Goal: Communication & Community: Answer question/provide support

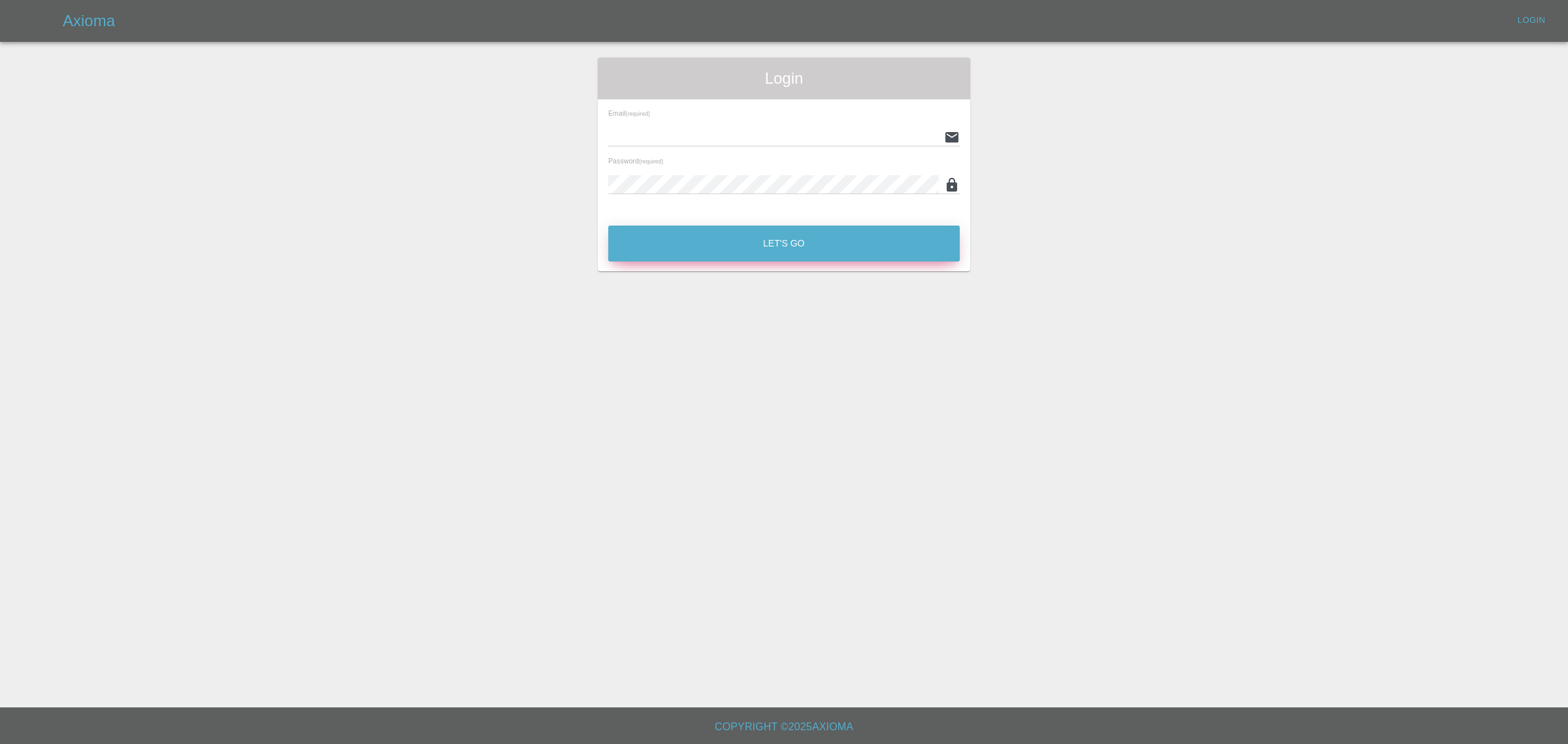
type input "[EMAIL_ADDRESS][DOMAIN_NAME]"
click at [802, 239] on button "Let's Go" at bounding box center [784, 243] width 352 height 36
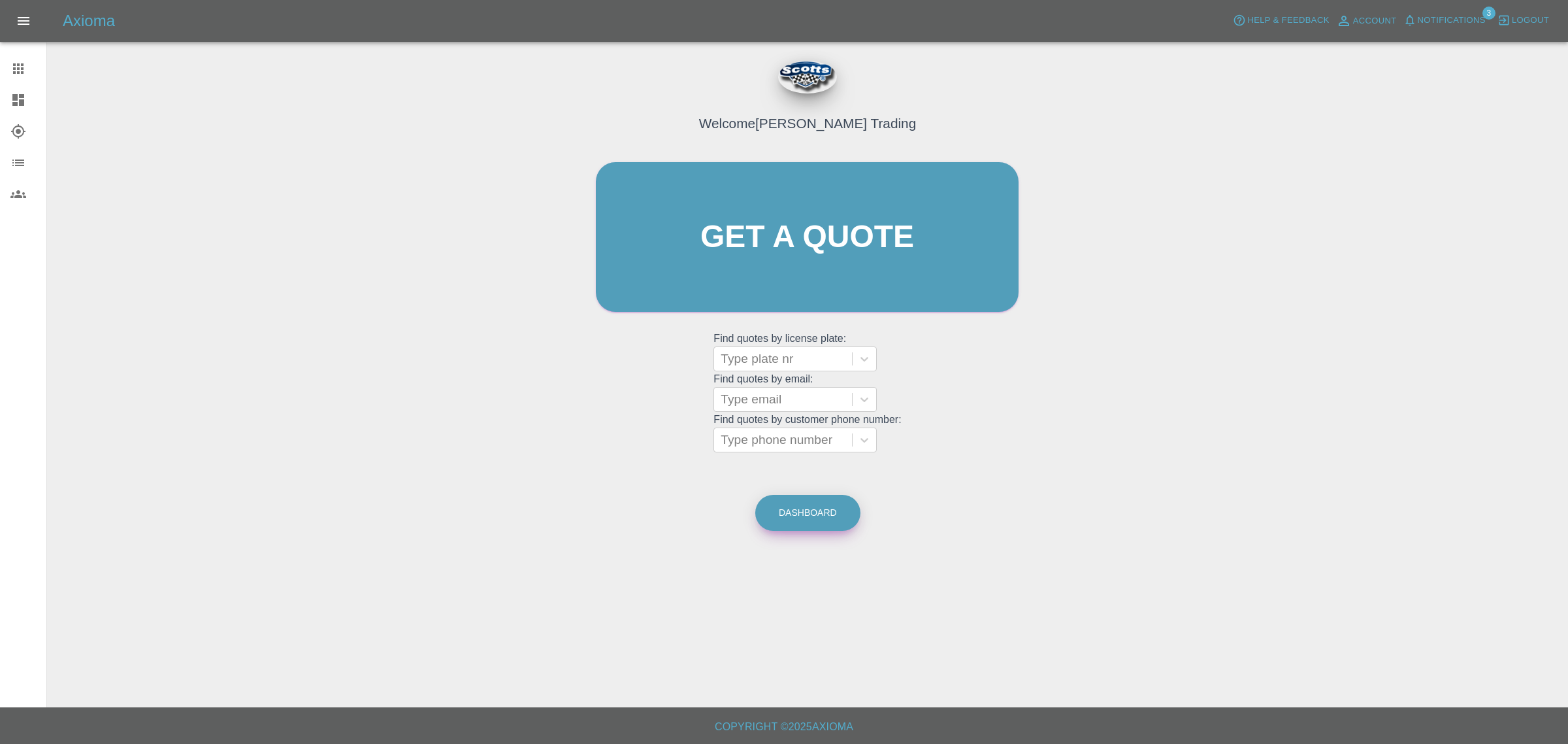
click at [785, 514] on link "Dashboard" at bounding box center [808, 513] width 105 height 36
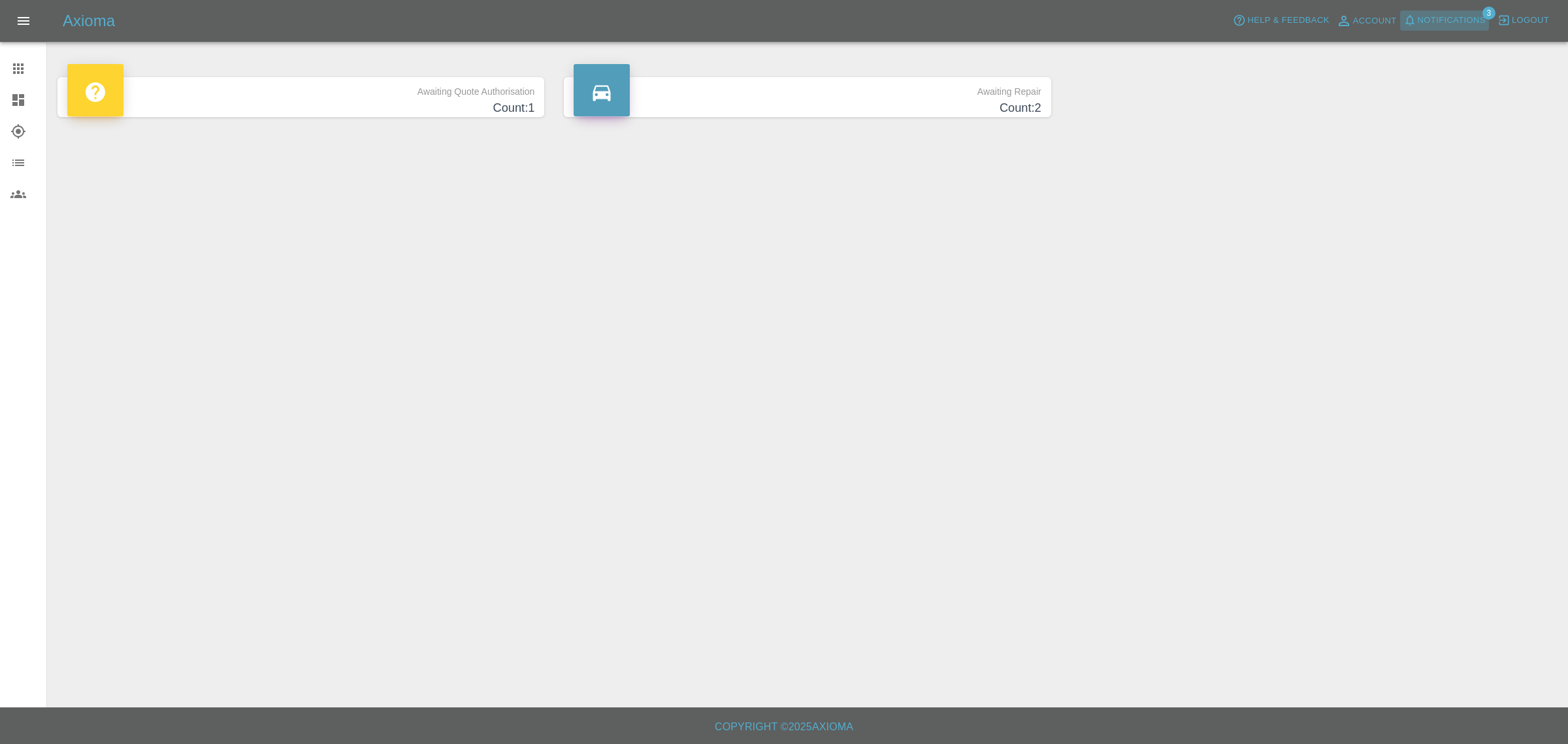
click at [1462, 16] on span "Notifications" at bounding box center [1451, 21] width 68 height 15
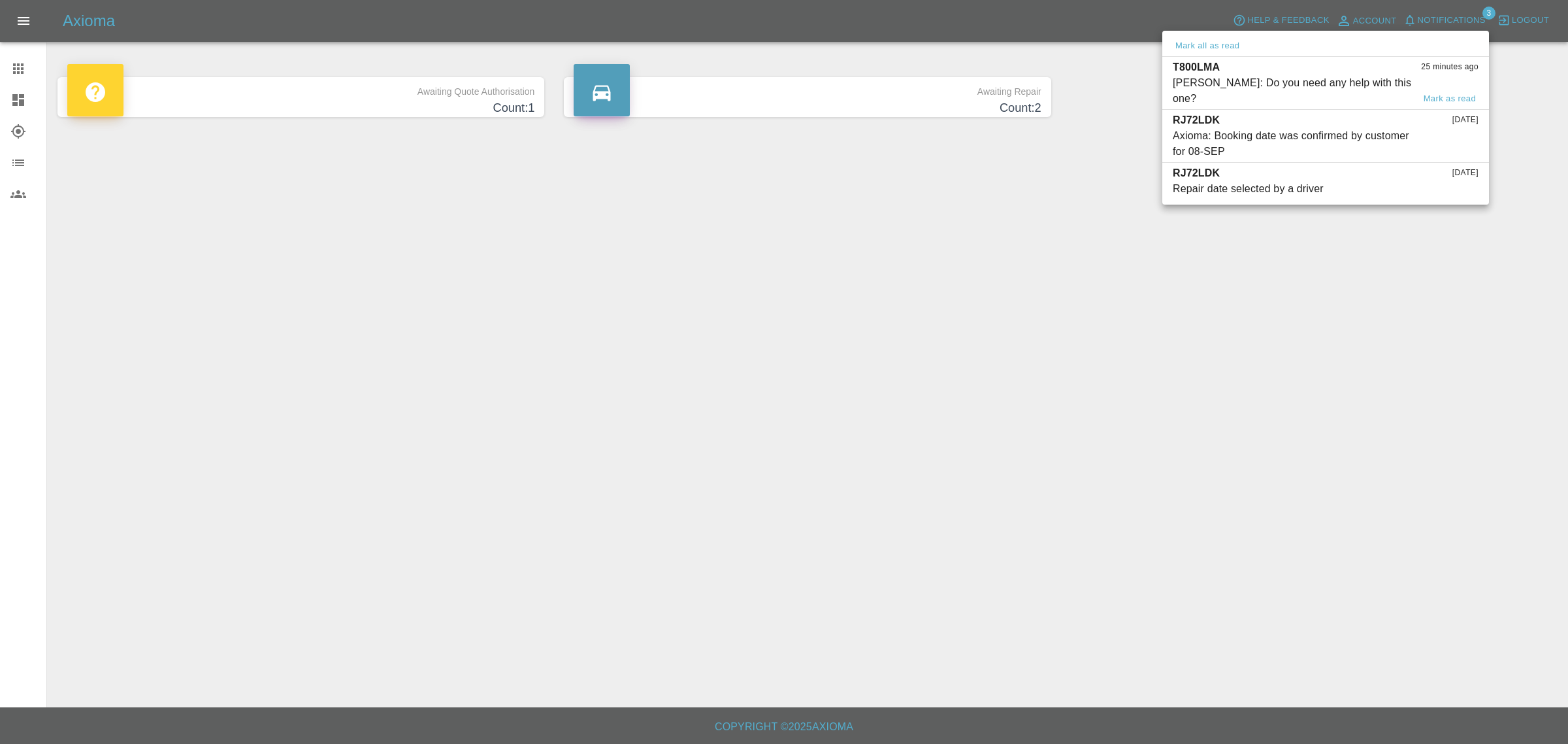
click at [1328, 83] on div "[PERSON_NAME]: Do you need any help with this one?" at bounding box center [1292, 91] width 240 height 31
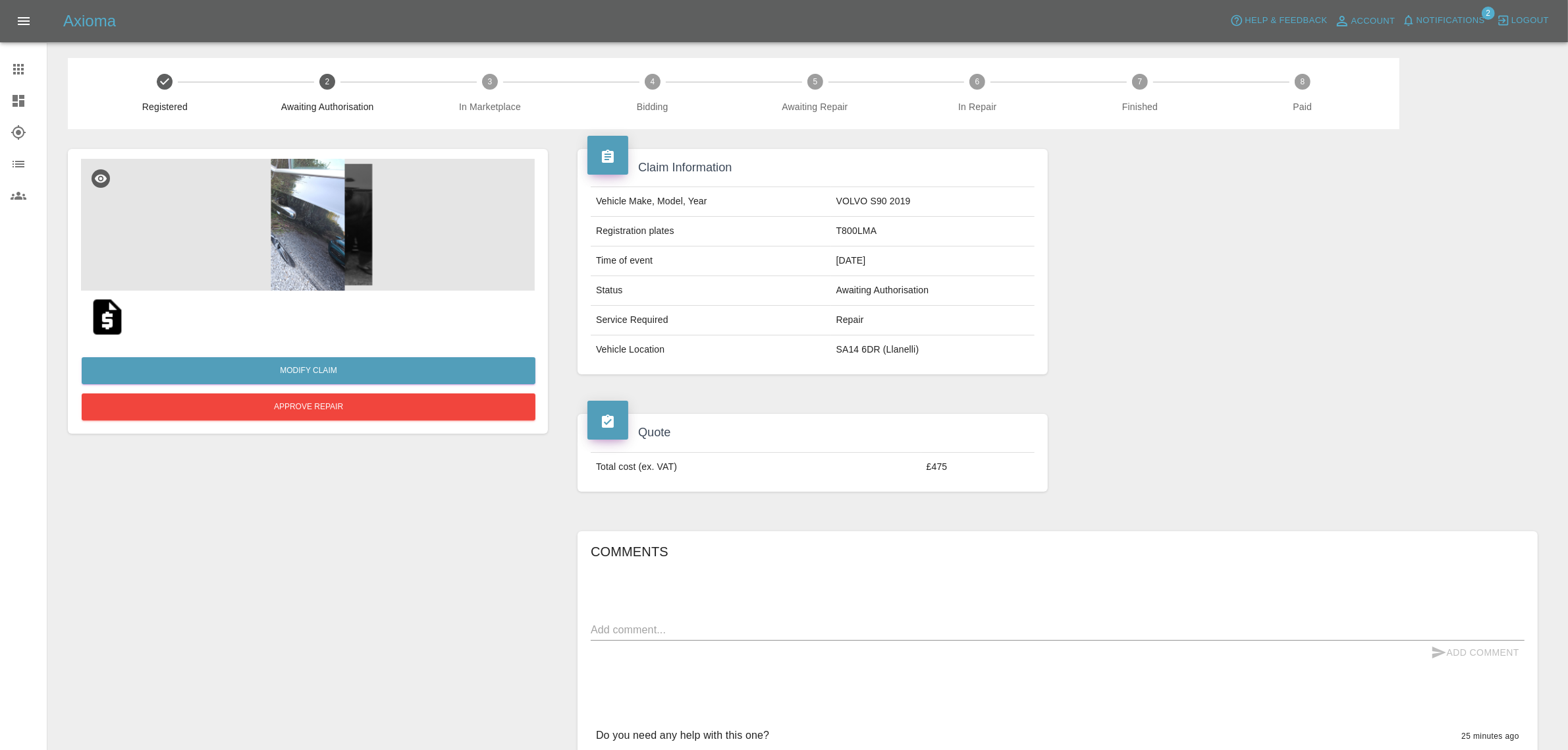
click at [738, 631] on textarea at bounding box center [1058, 629] width 934 height 15
type textarea "Hi [PERSON_NAME], you can cancel this enquiry, customer has accepted a refund."
click at [1454, 654] on button "Add Comment" at bounding box center [1474, 652] width 99 height 24
click at [1436, 21] on span "Notifications" at bounding box center [1450, 21] width 68 height 15
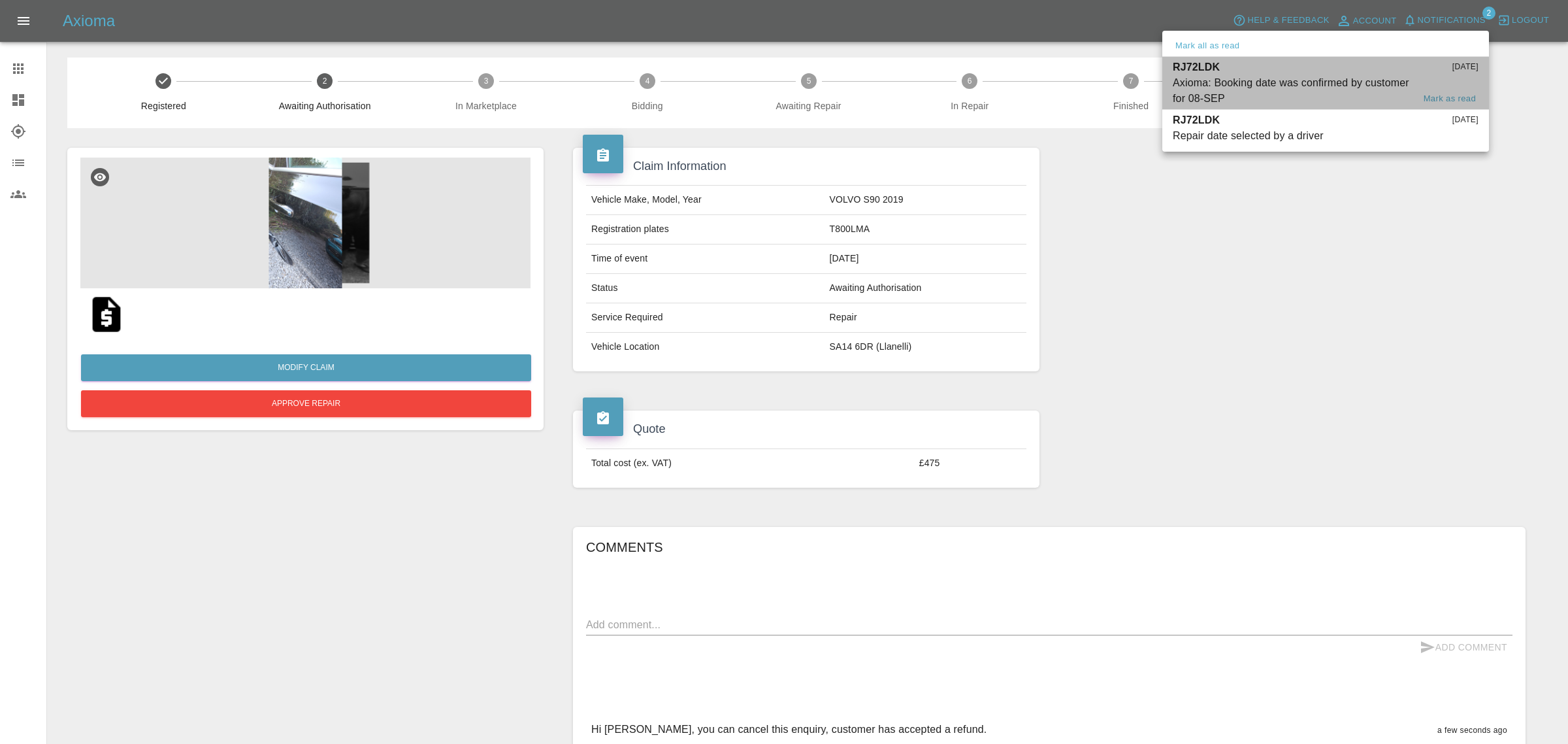
click at [1297, 92] on div "Axioma: Booking date was confirmed by customer for 08-SEP" at bounding box center [1292, 91] width 240 height 31
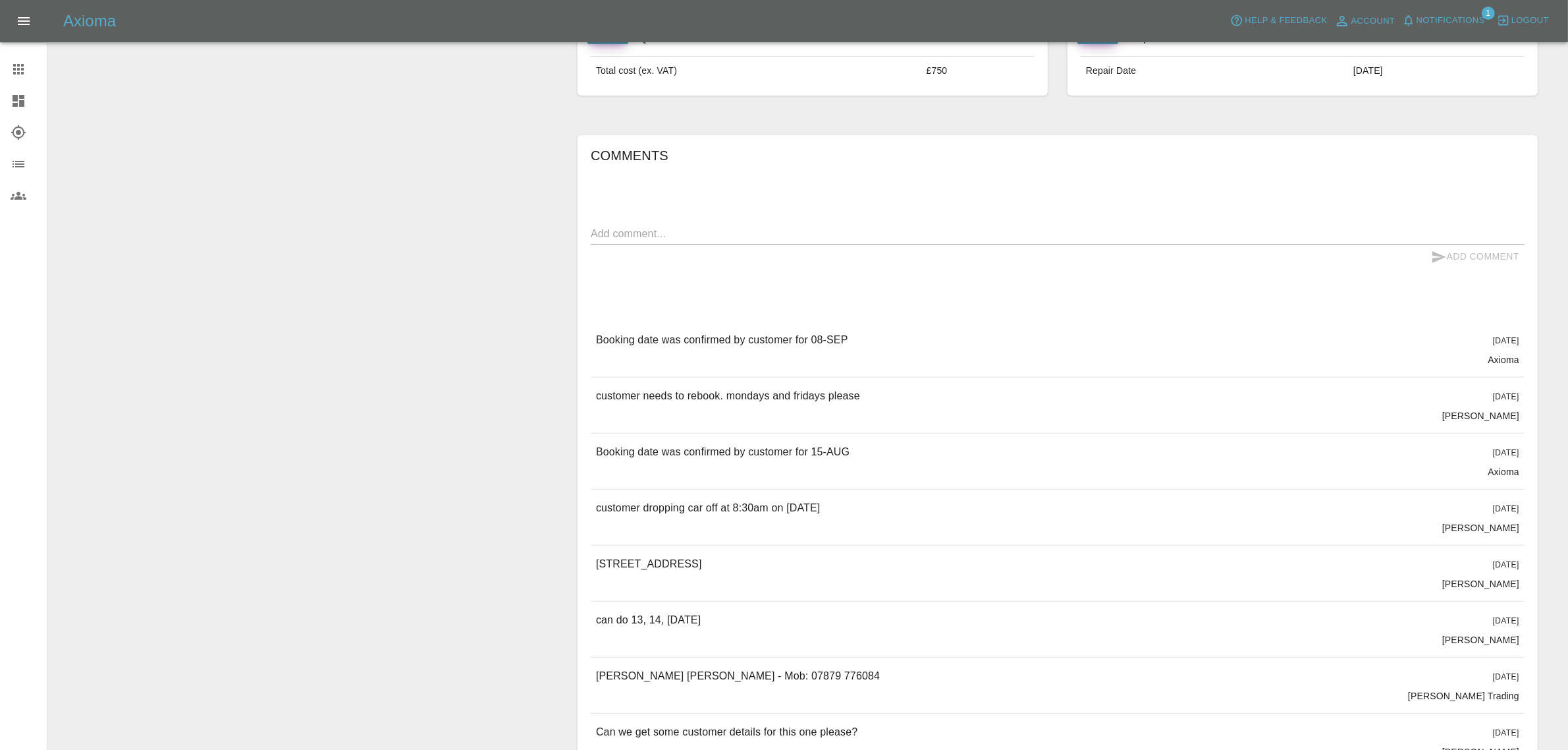
scroll to position [659, 0]
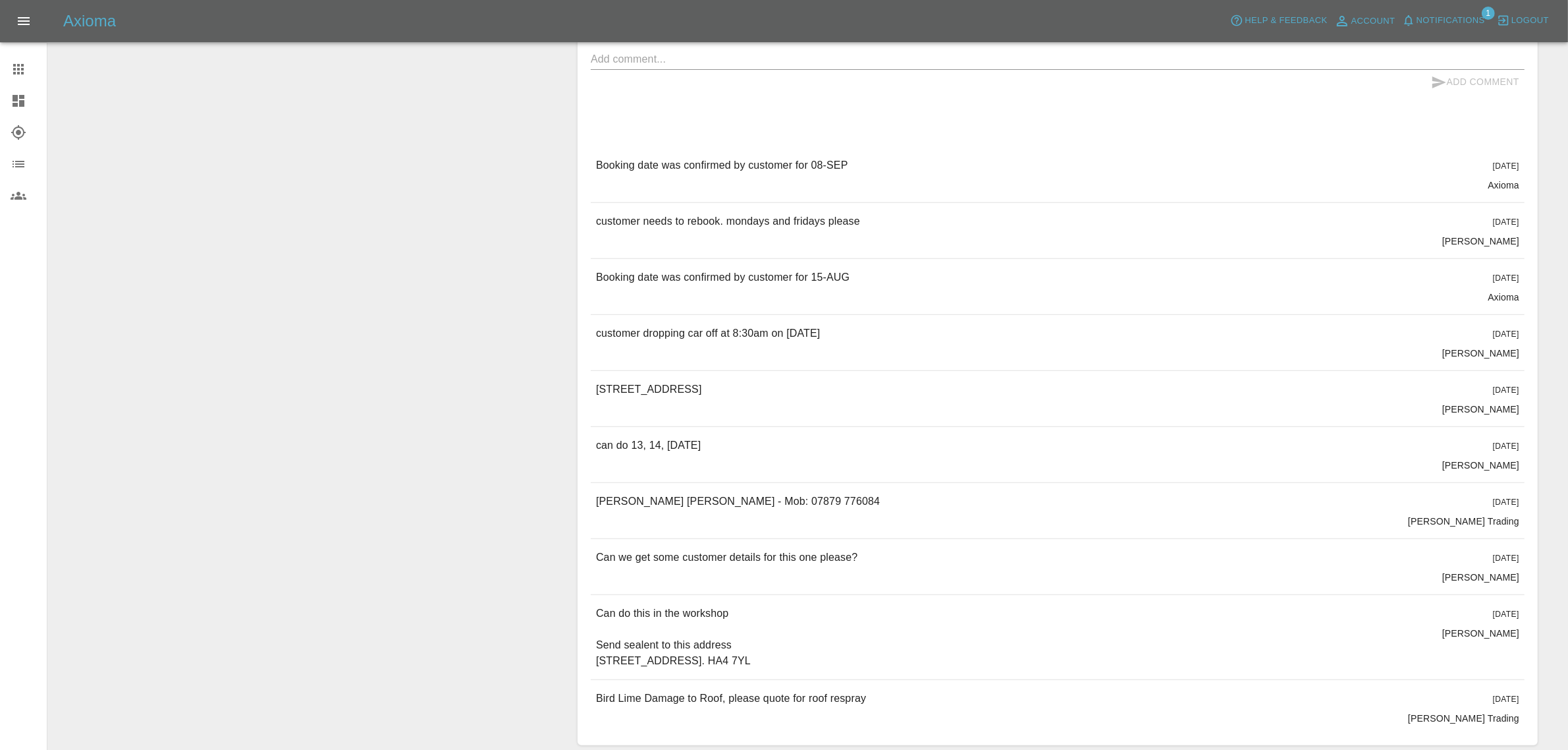
click at [1446, 14] on span "Notifications" at bounding box center [1450, 21] width 68 height 15
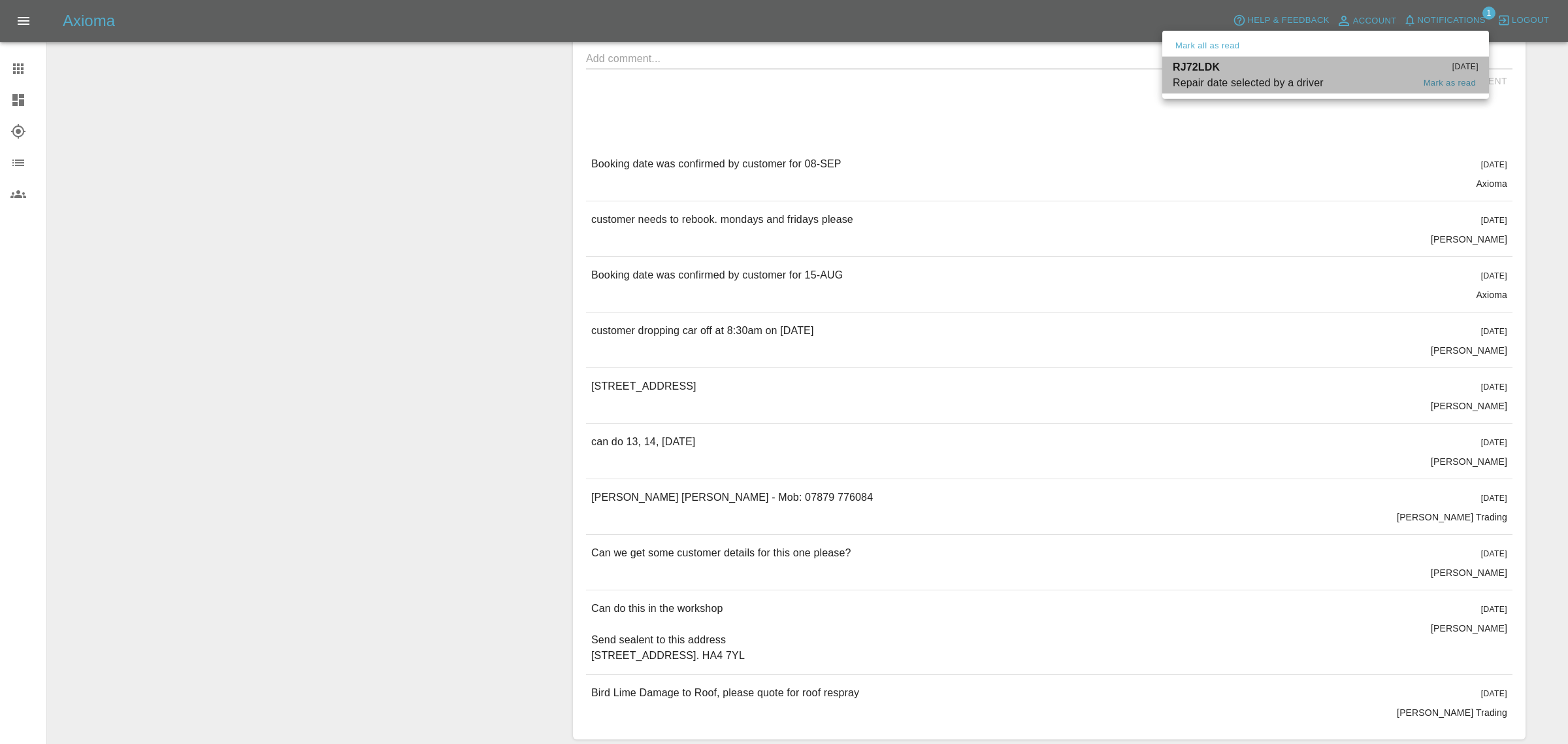
click at [1235, 77] on div "Repair date selected by a driver" at bounding box center [1248, 83] width 151 height 16
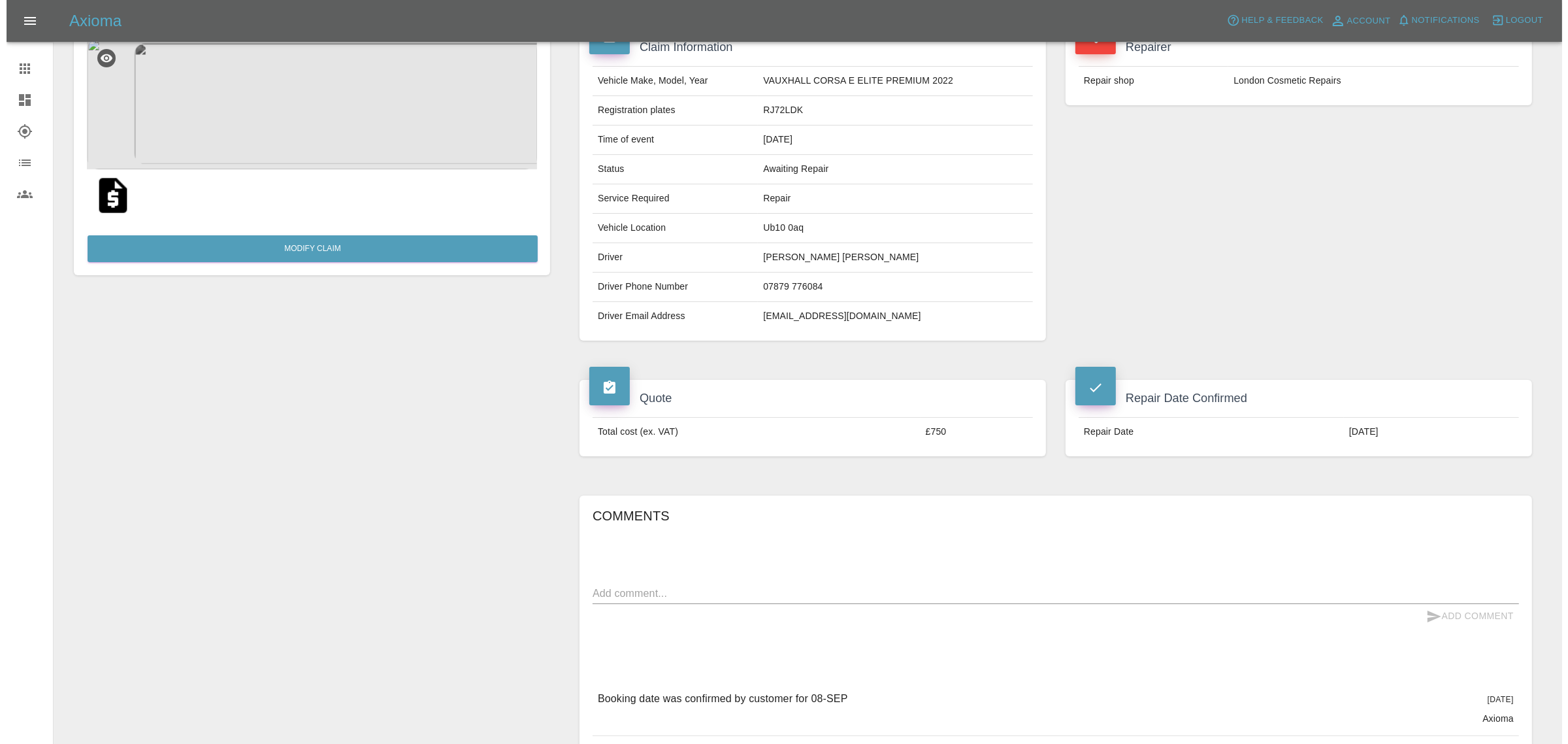
scroll to position [0, 0]
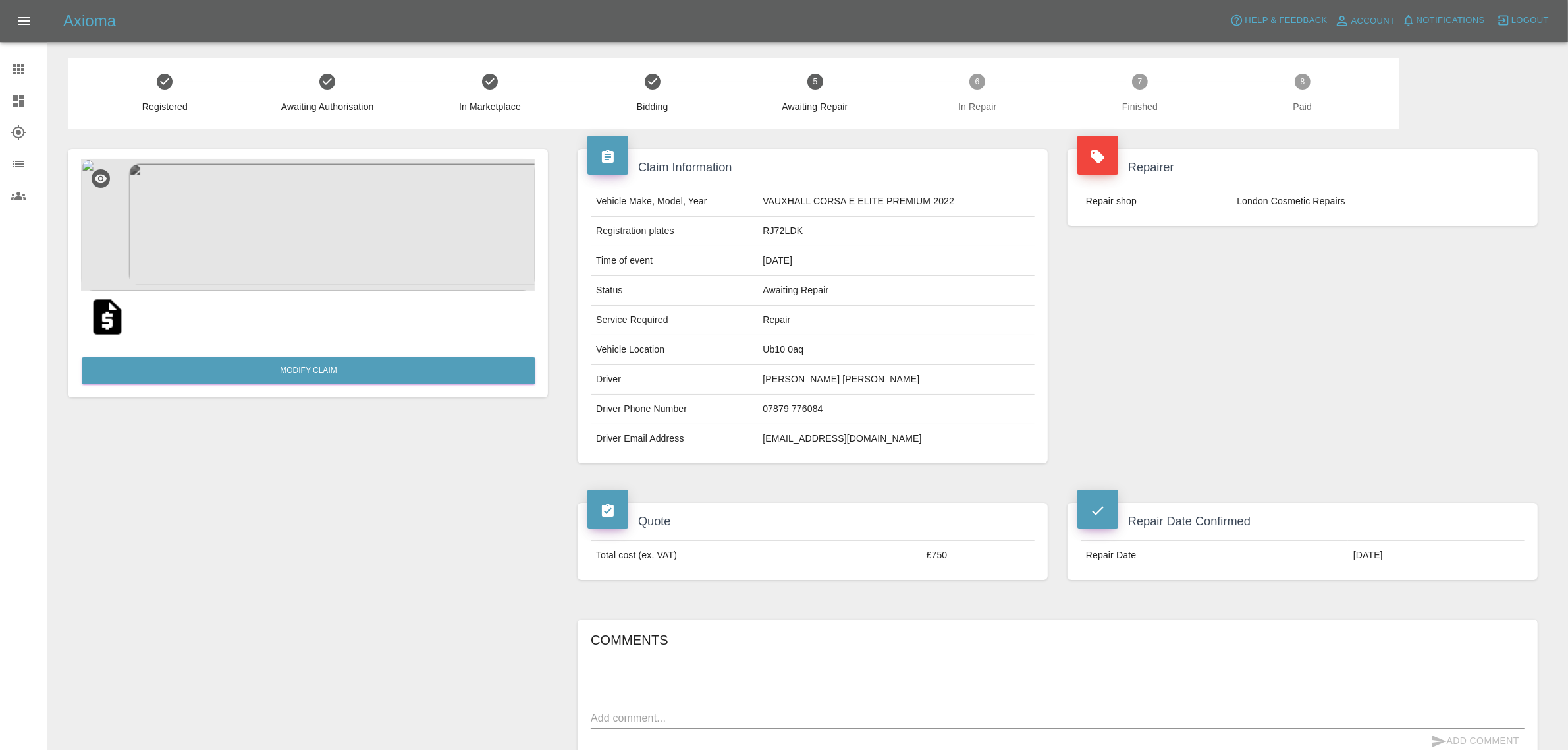
click at [23, 65] on icon at bounding box center [18, 69] width 10 height 10
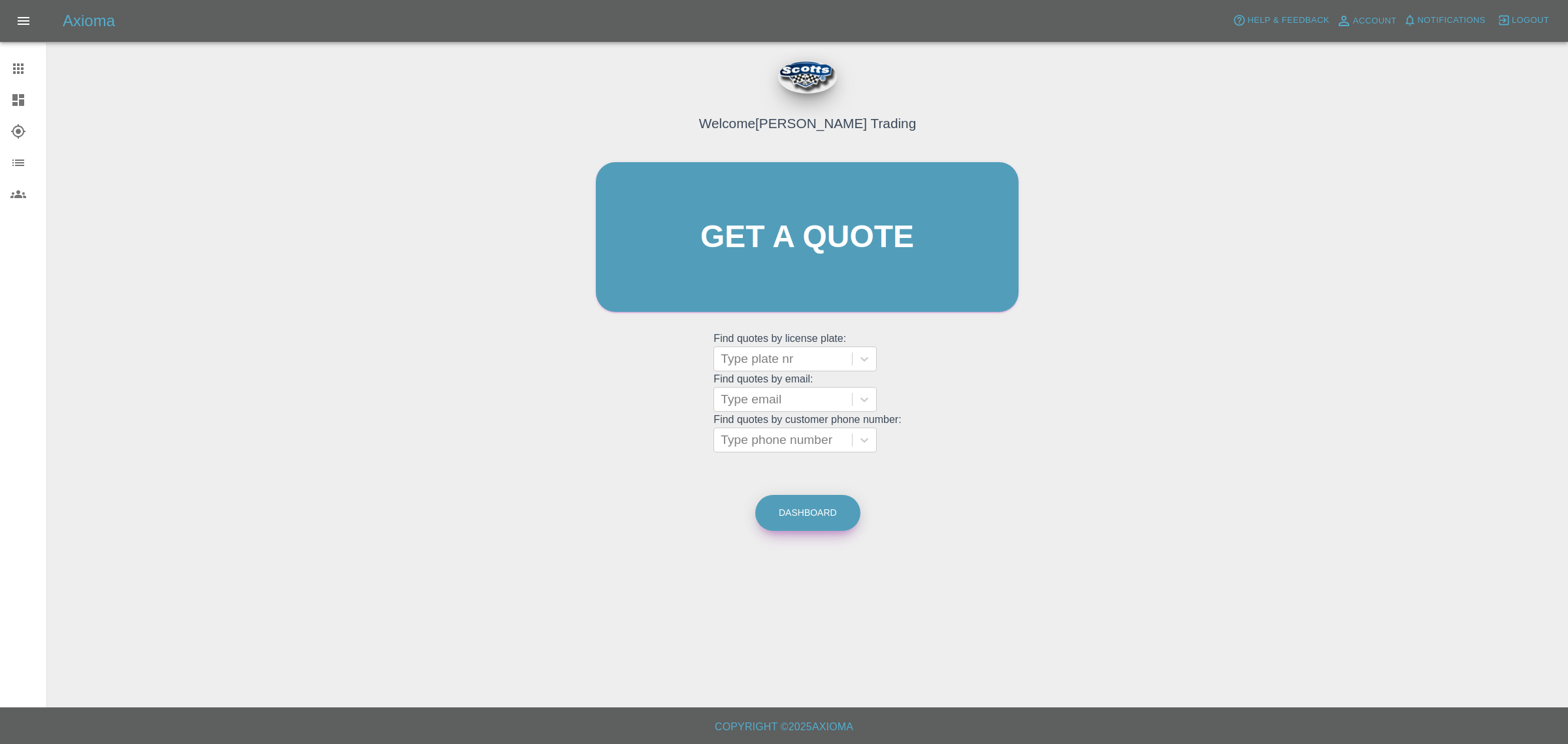
click at [794, 510] on link "Dashboard" at bounding box center [808, 513] width 105 height 36
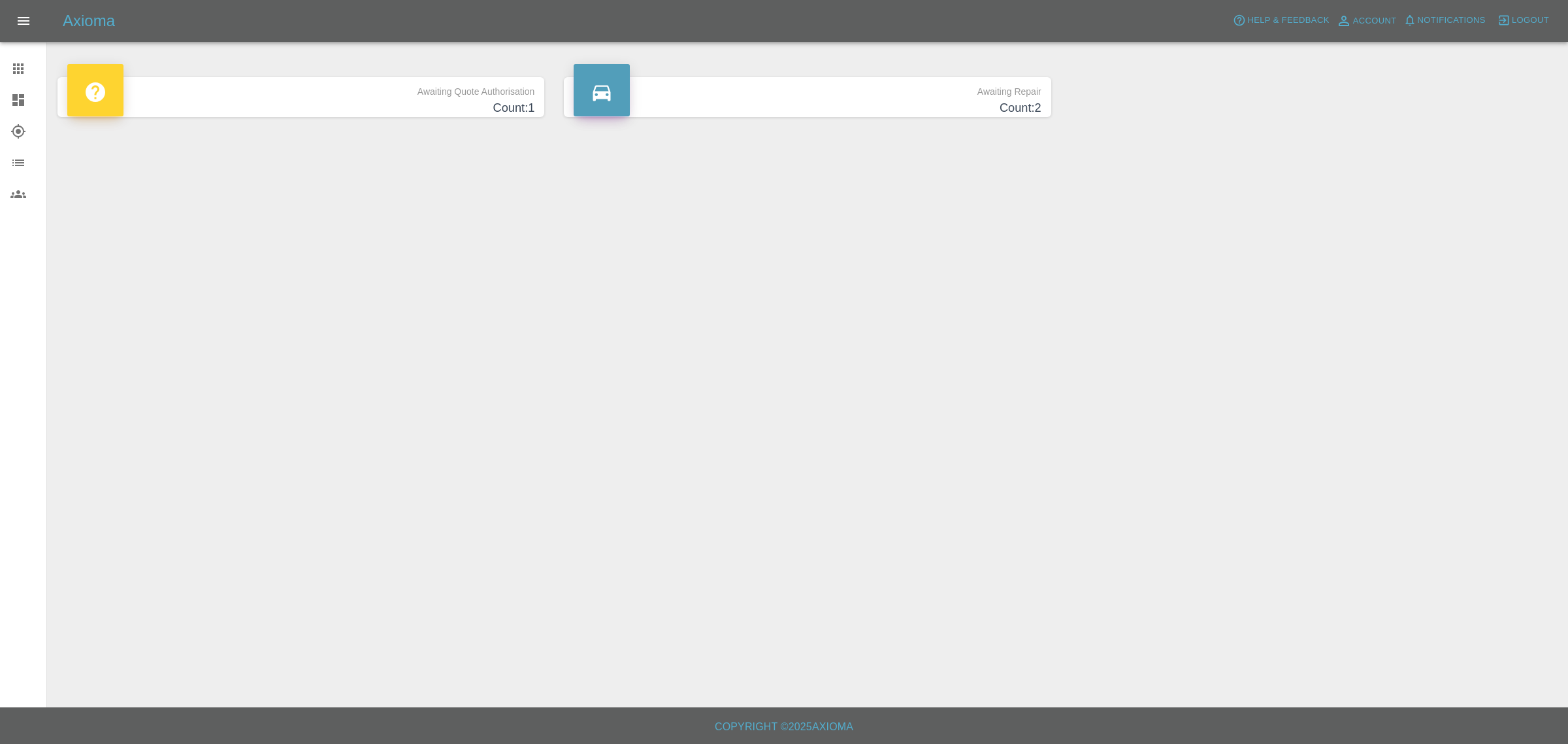
click at [837, 103] on h4 "Count: 2" at bounding box center [807, 108] width 467 height 18
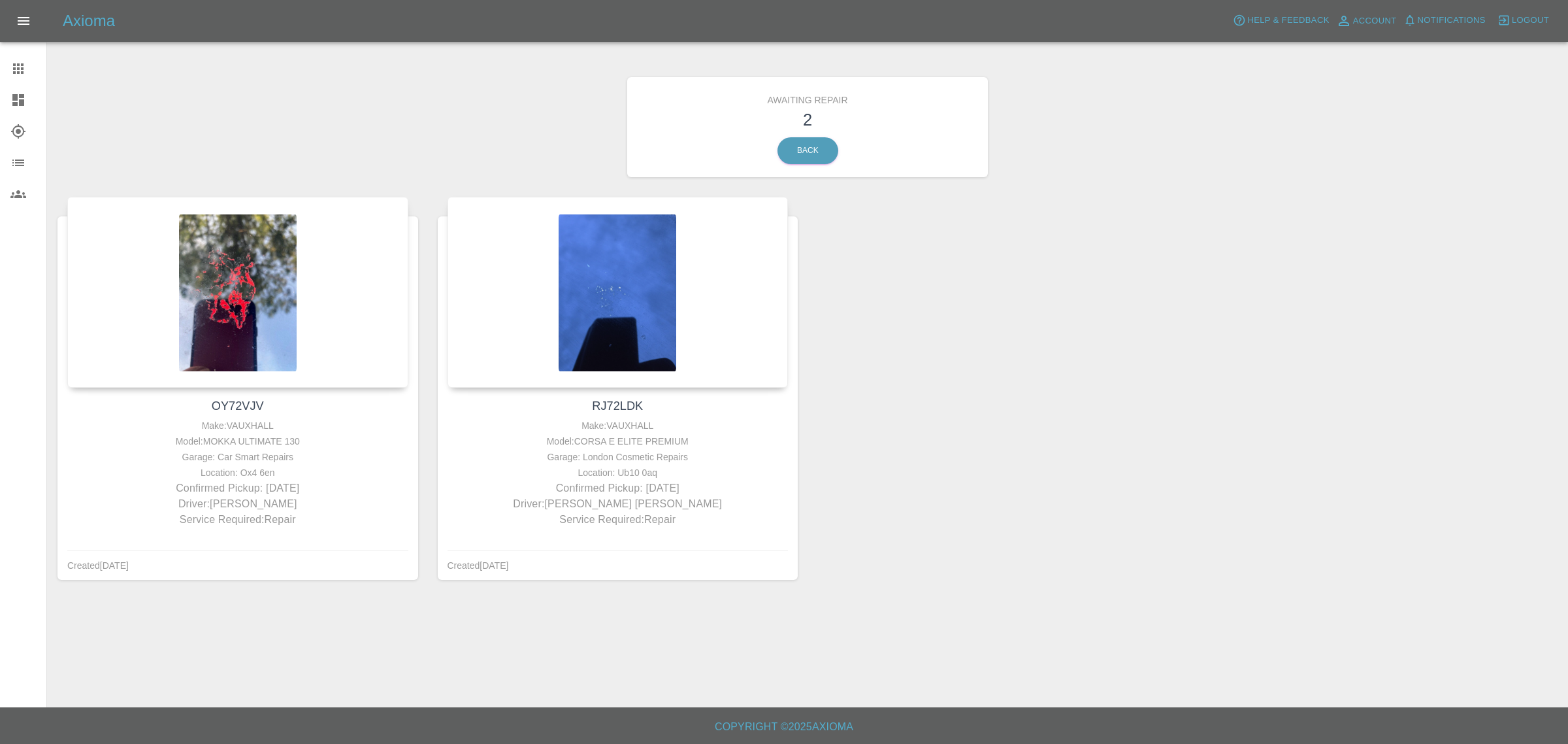
click at [1519, 23] on span "Logout" at bounding box center [1530, 21] width 37 height 15
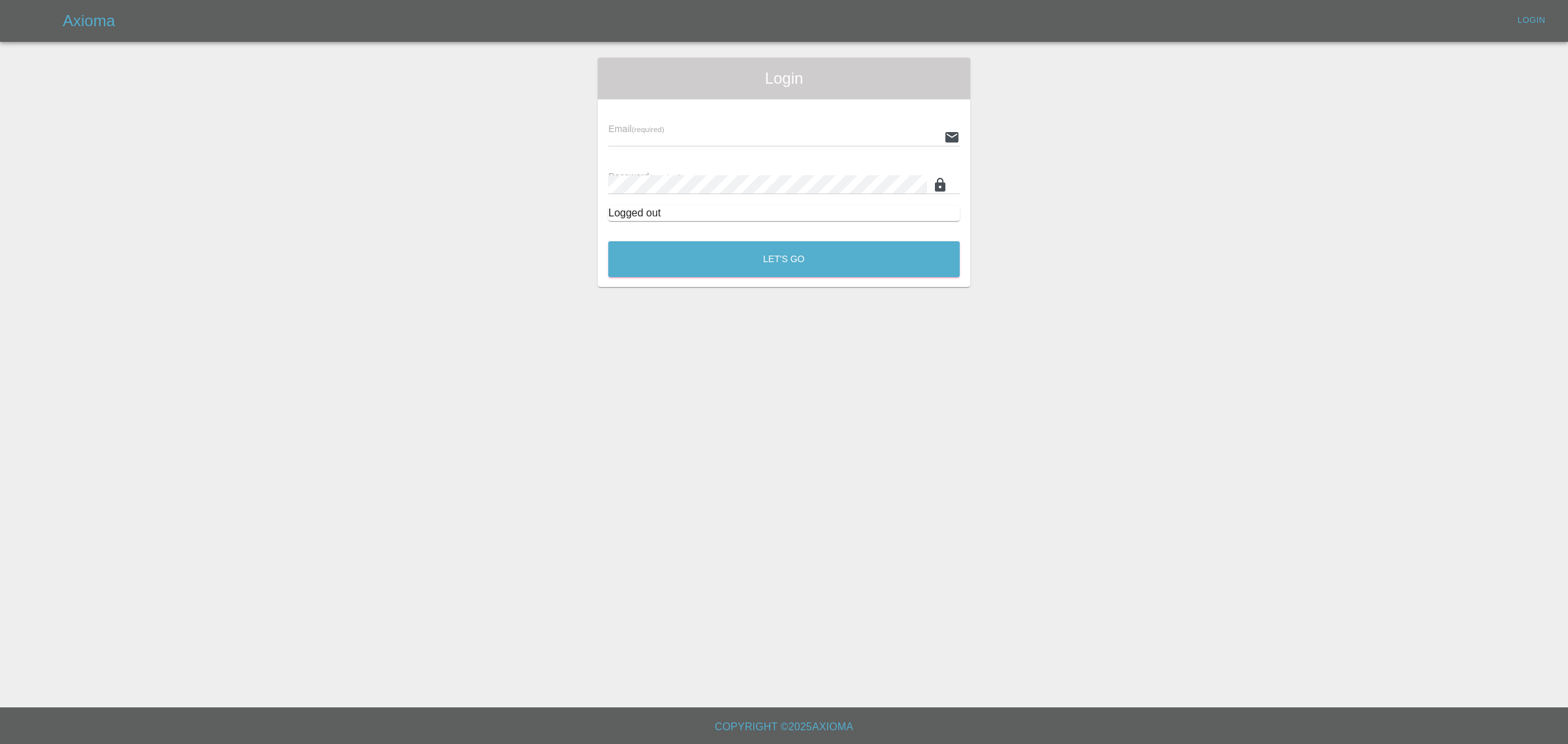
type input "[EMAIL_ADDRESS][DOMAIN_NAME]"
